Goal: Information Seeking & Learning: Learn about a topic

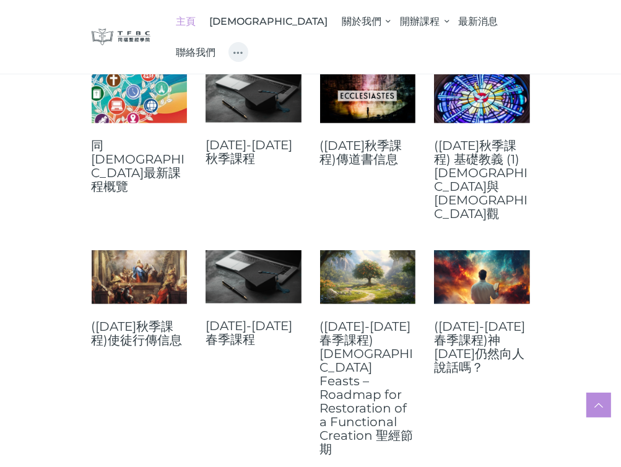
scroll to position [434, 0]
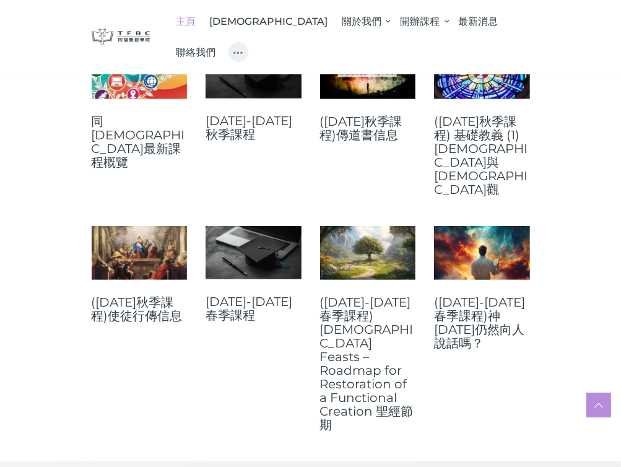
click at [263, 97] on link at bounding box center [254, 71] width 96 height 53
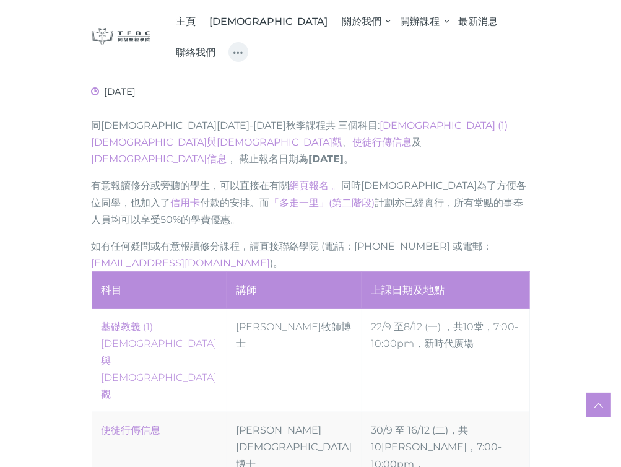
scroll to position [558, 0]
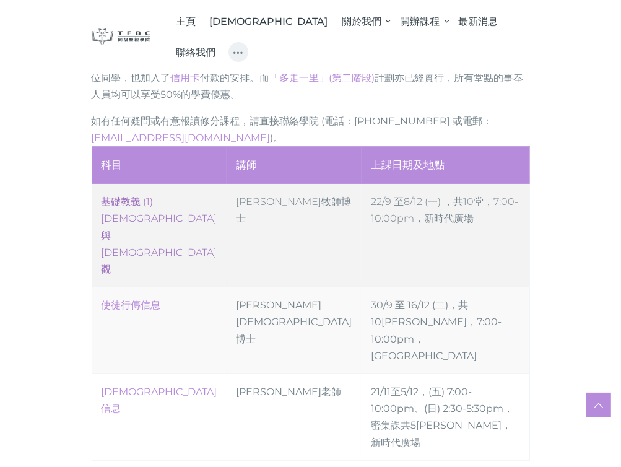
click at [143, 196] on link "‎基礎教義 (1) 聖靈觀與教會觀" at bounding box center [160, 235] width 116 height 79
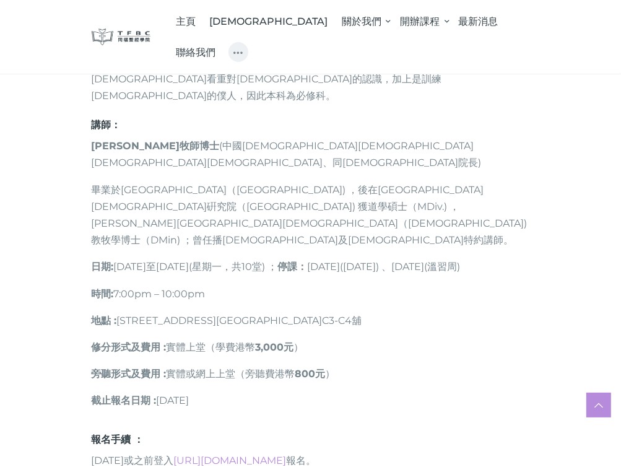
scroll to position [744, 0]
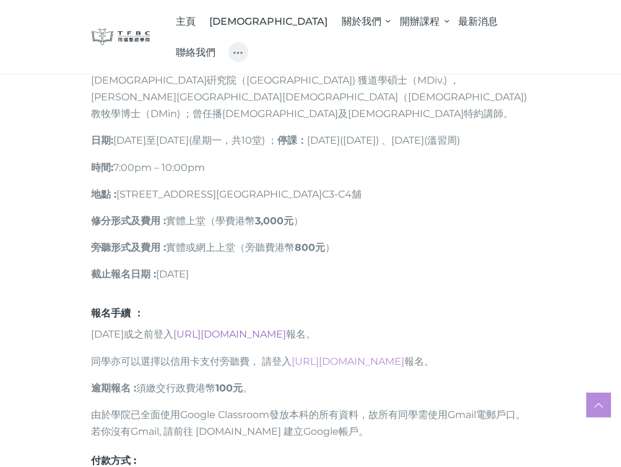
click at [270, 328] on link "https://go.tfbc.org.hk/2025F" at bounding box center [230, 334] width 113 height 12
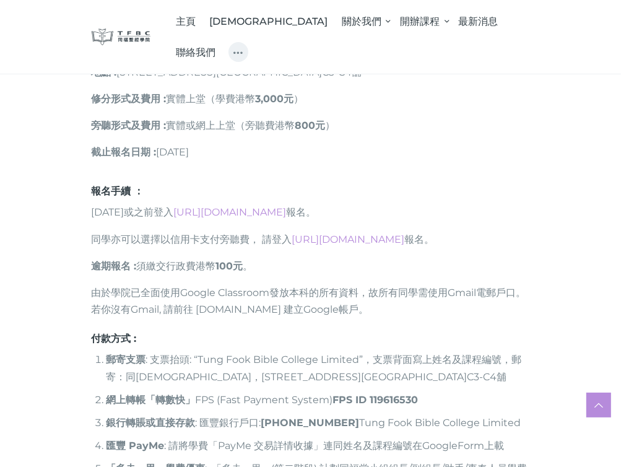
scroll to position [867, 0]
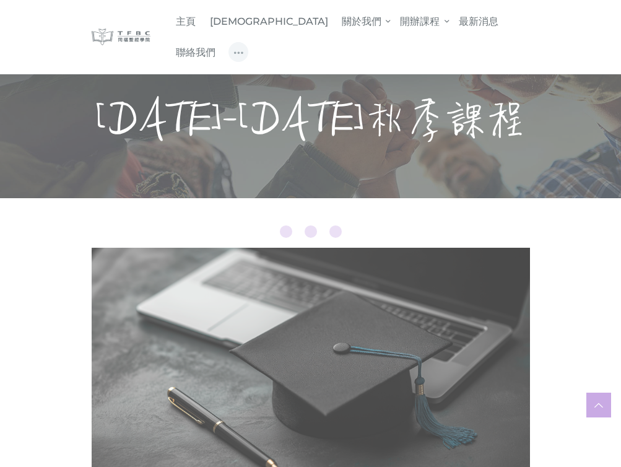
scroll to position [558, 0]
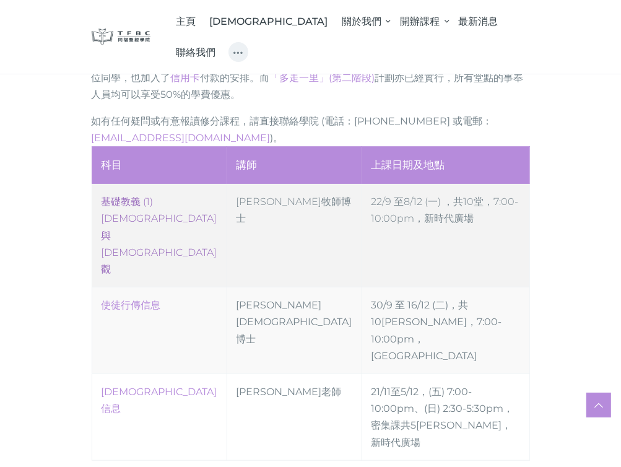
click at [179, 196] on link "‎基礎教義 (1) [DEMOGRAPHIC_DATA]與[DEMOGRAPHIC_DATA]觀" at bounding box center [160, 235] width 116 height 79
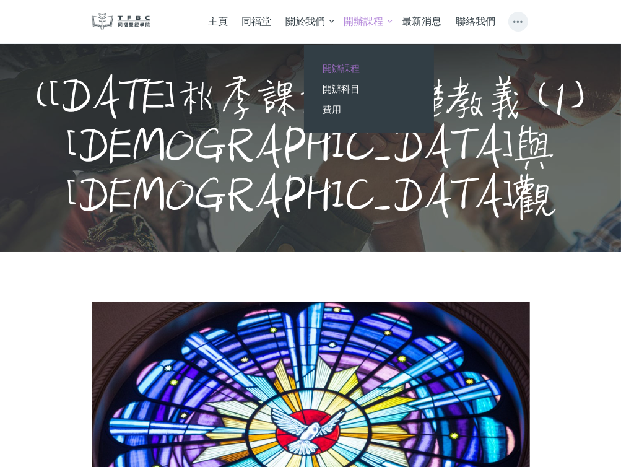
click at [353, 72] on span "開辦課程" at bounding box center [341, 69] width 37 height 12
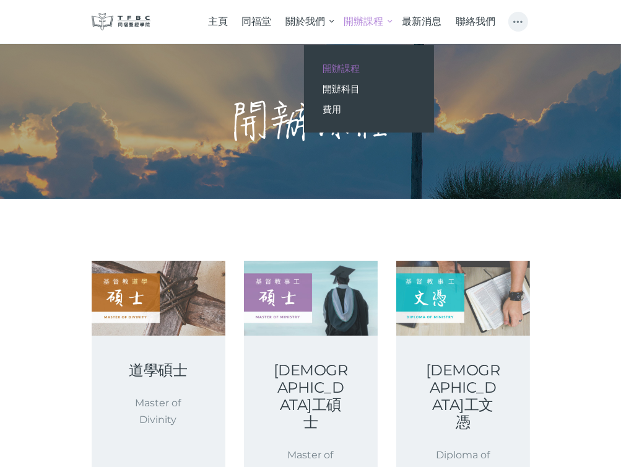
click at [365, 23] on span "開辦課程" at bounding box center [364, 21] width 40 height 12
click at [348, 87] on span "開辦科目" at bounding box center [341, 89] width 37 height 12
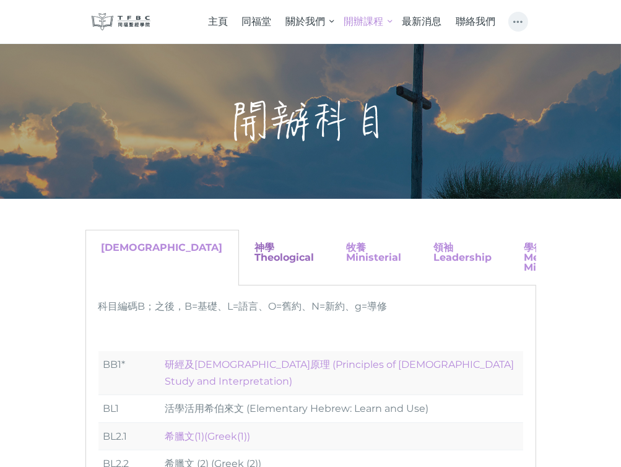
click at [255, 258] on link "神學 Theological" at bounding box center [284, 253] width 59 height 22
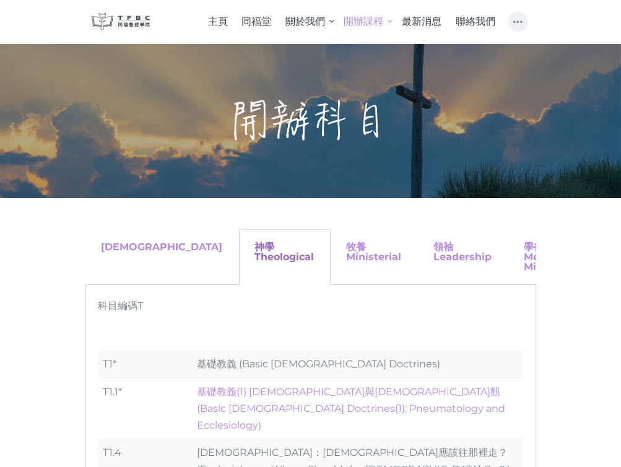
scroll to position [124, 0]
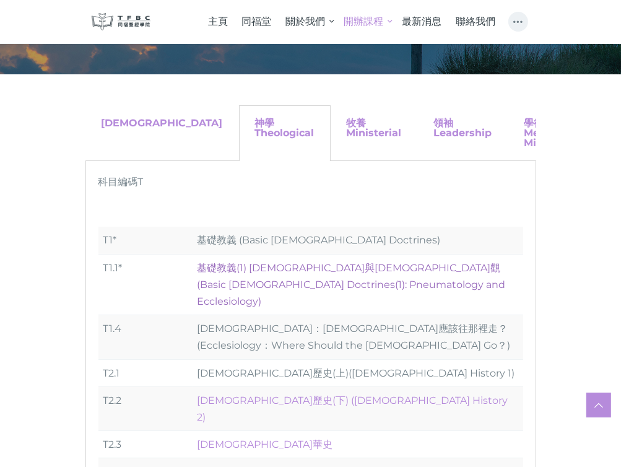
click at [255, 266] on link "基礎教義(1) [DEMOGRAPHIC_DATA]與[DEMOGRAPHIC_DATA]觀 (Basic [DEMOGRAPHIC_DATA] Doctri…" at bounding box center [352, 284] width 309 height 45
